Goal: Entertainment & Leisure: Consume media (video, audio)

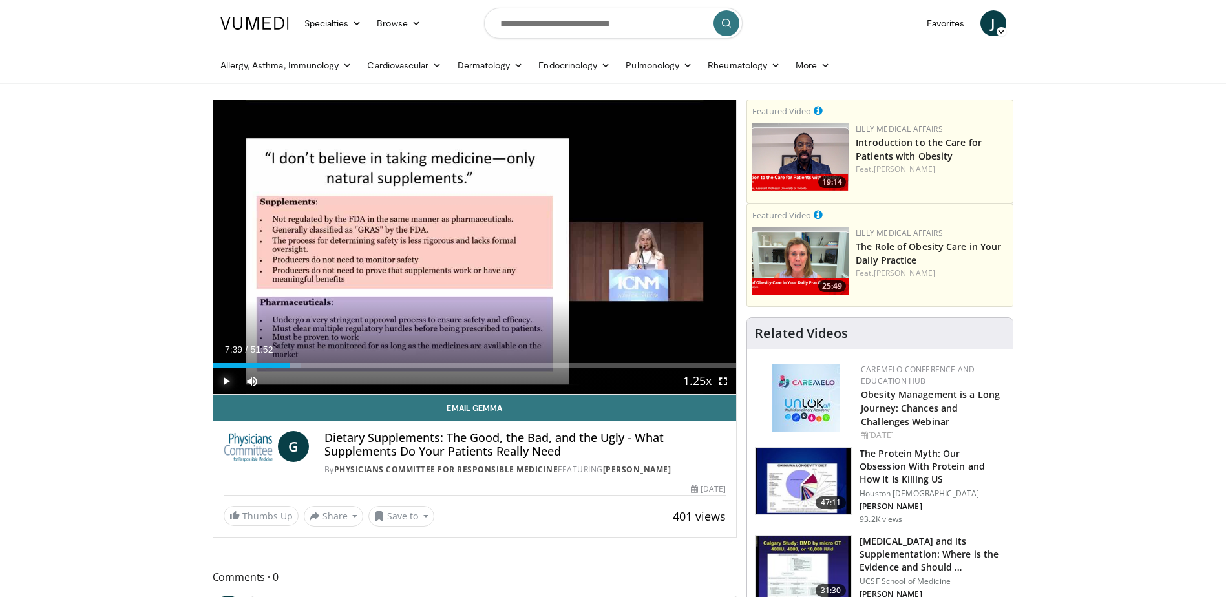
click at [222, 381] on span "Video Player" at bounding box center [226, 381] width 26 height 26
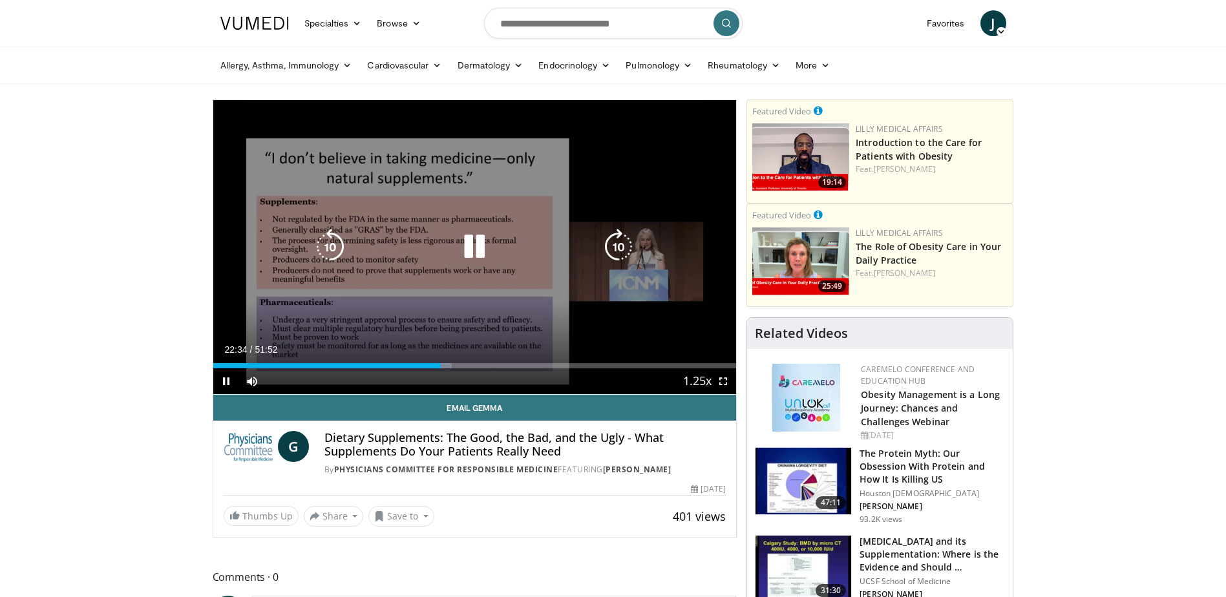
click at [472, 242] on icon "Video Player" at bounding box center [474, 247] width 36 height 36
click at [473, 247] on icon "Video Player" at bounding box center [474, 247] width 36 height 36
click at [473, 244] on icon "Video Player" at bounding box center [474, 247] width 36 height 36
click at [476, 246] on icon "Video Player" at bounding box center [474, 247] width 36 height 36
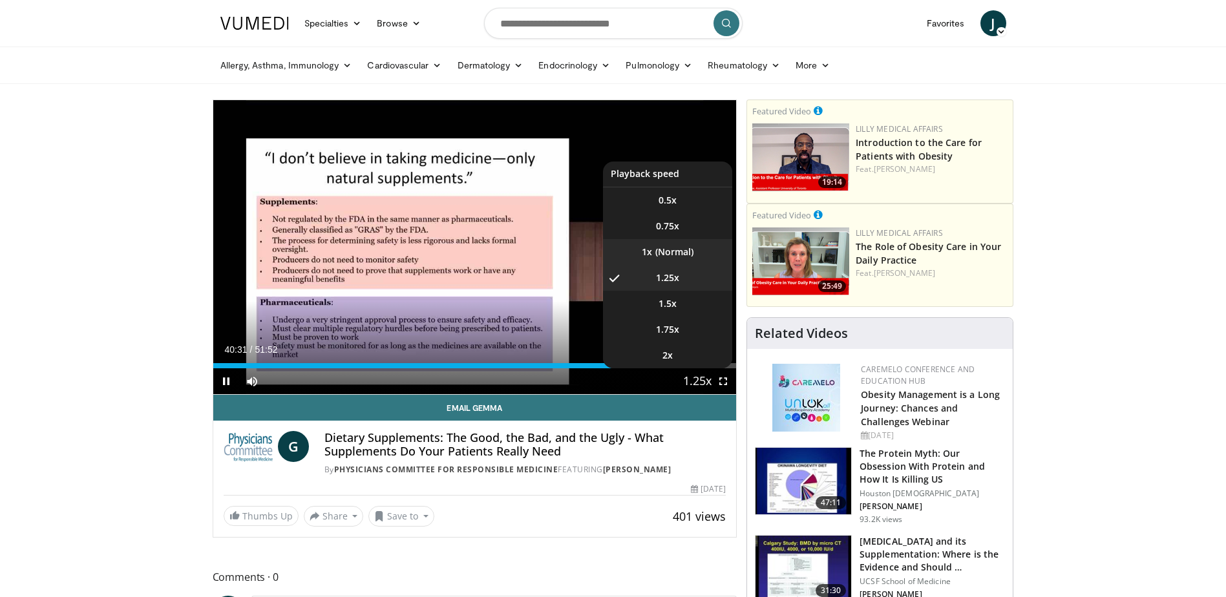
click at [673, 247] on li "1x" at bounding box center [667, 252] width 129 height 26
click at [674, 278] on span "1.25x" at bounding box center [667, 277] width 23 height 13
